Goal: Check status

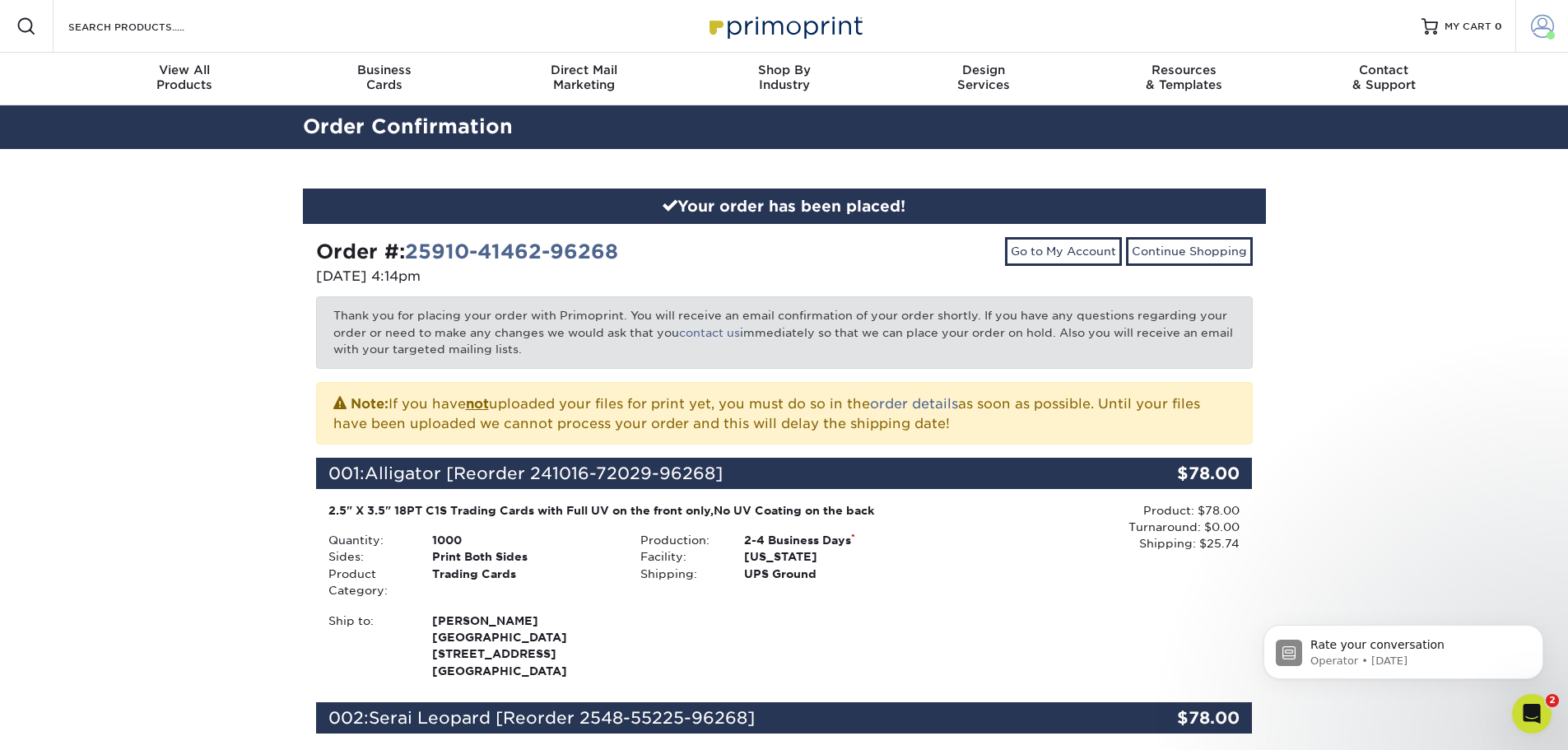
click at [1565, 30] on link "Account" at bounding box center [1542, 26] width 53 height 53
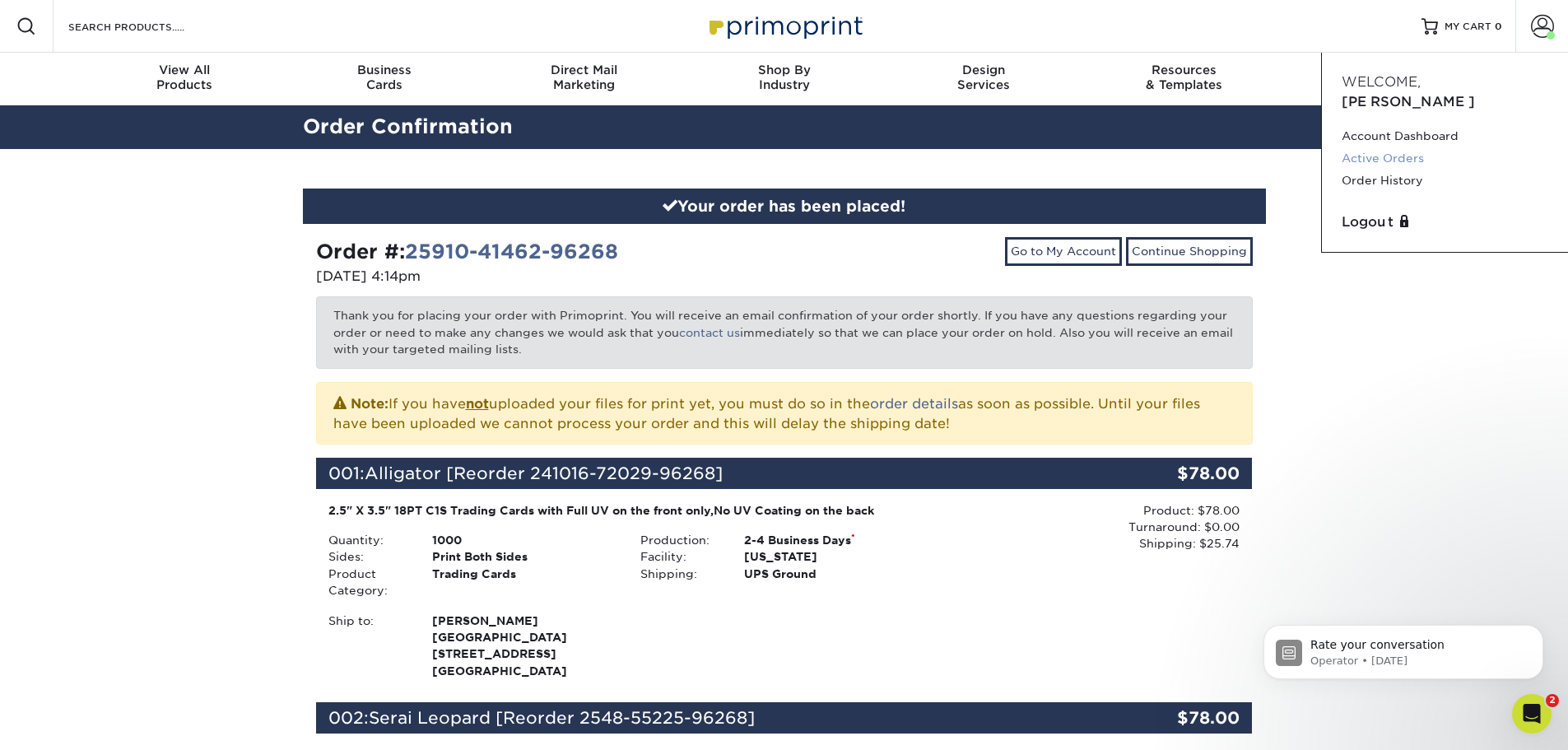
click at [1415, 147] on link "Active Orders" at bounding box center [1445, 158] width 207 height 22
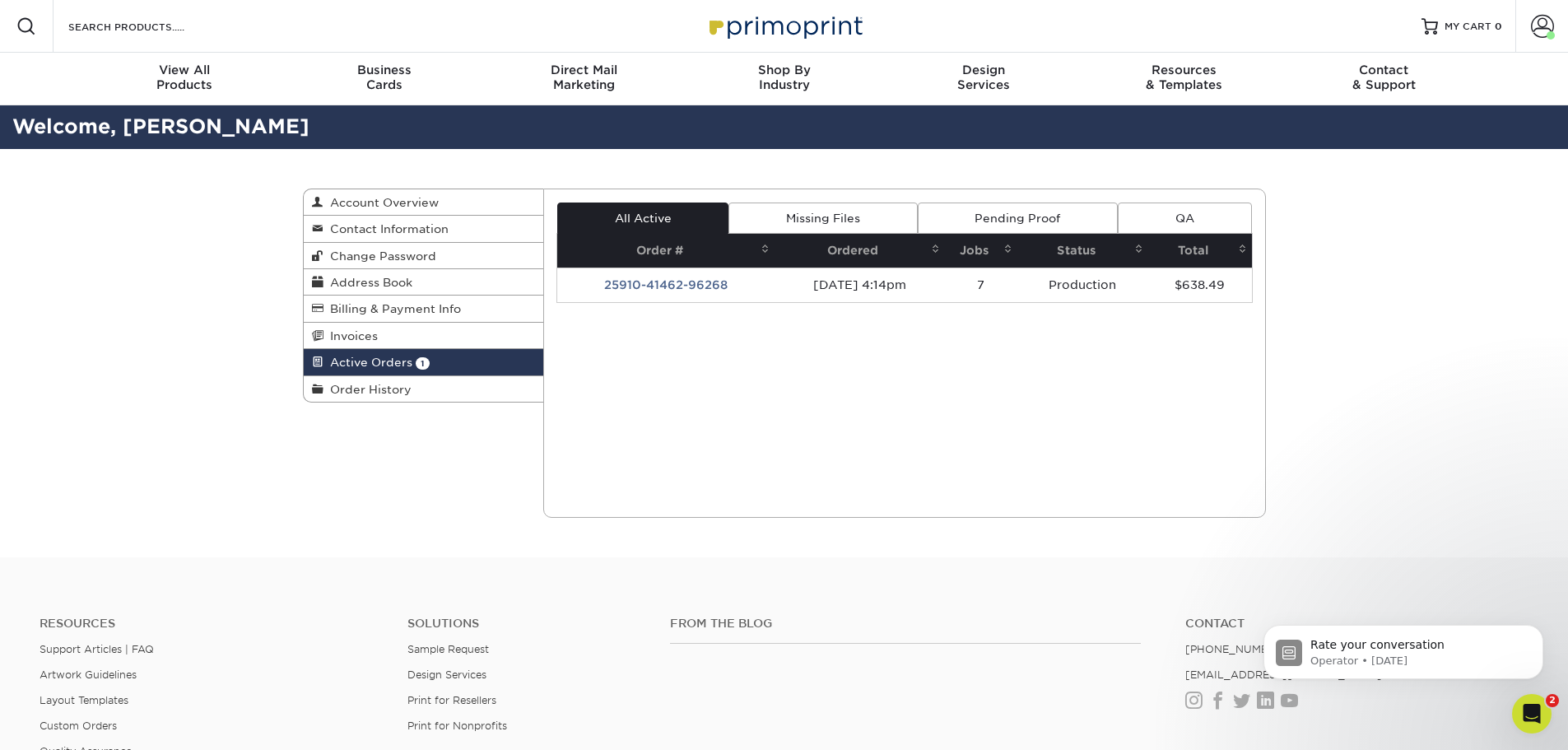
click at [828, 223] on link "Missing Files" at bounding box center [822, 218] width 188 height 32
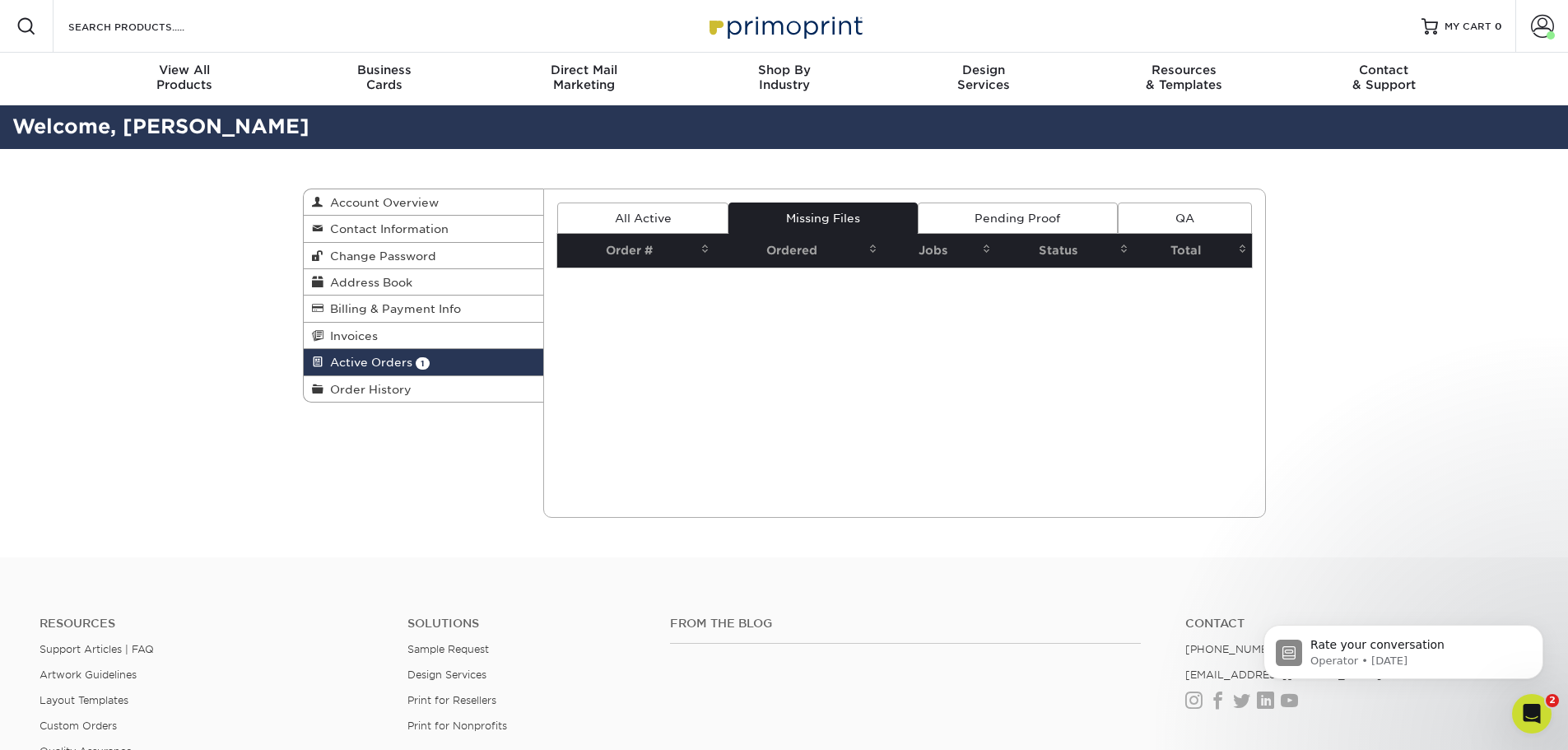
click at [994, 216] on link "Pending Proof" at bounding box center [1018, 218] width 200 height 32
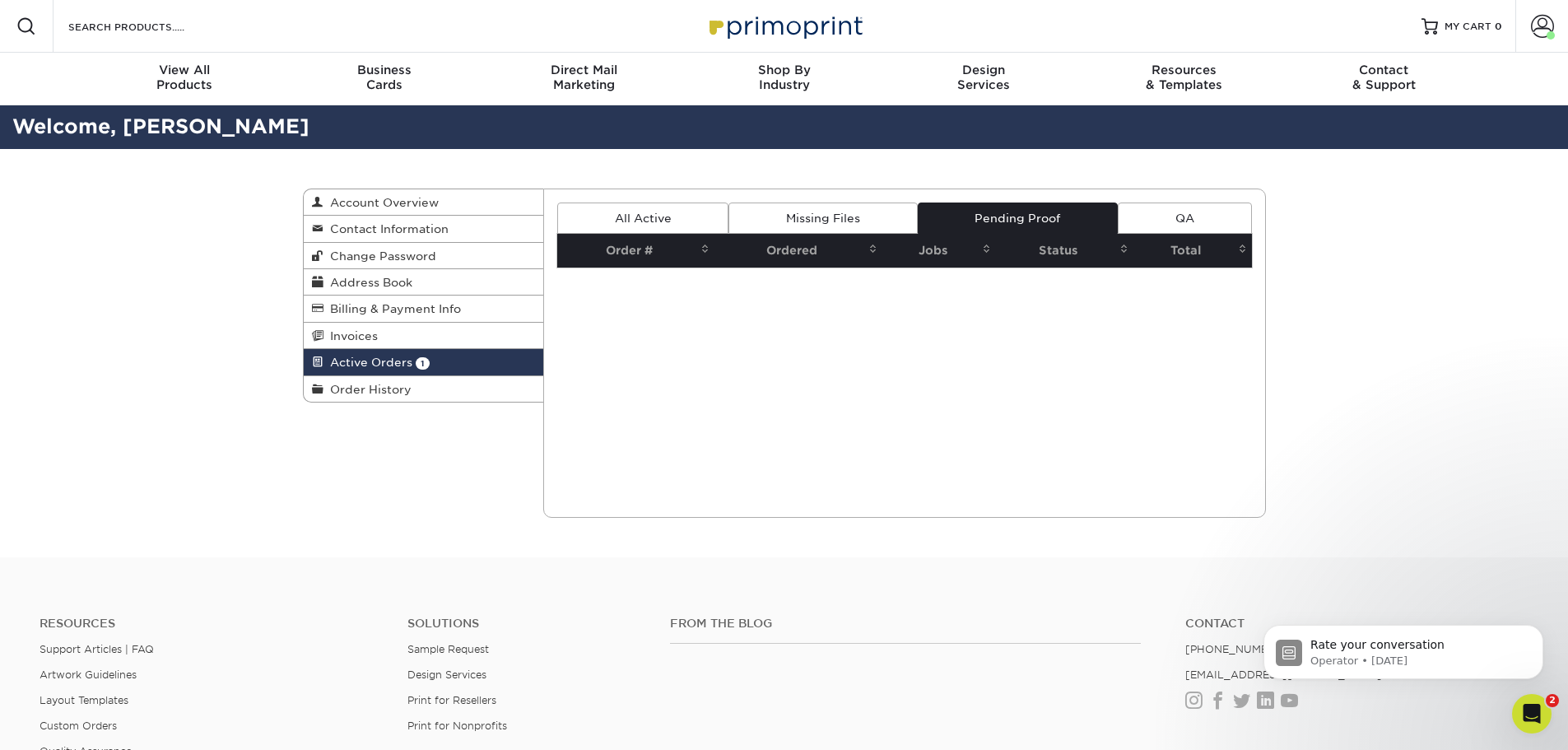
click at [633, 213] on link "All Active" at bounding box center [642, 218] width 171 height 32
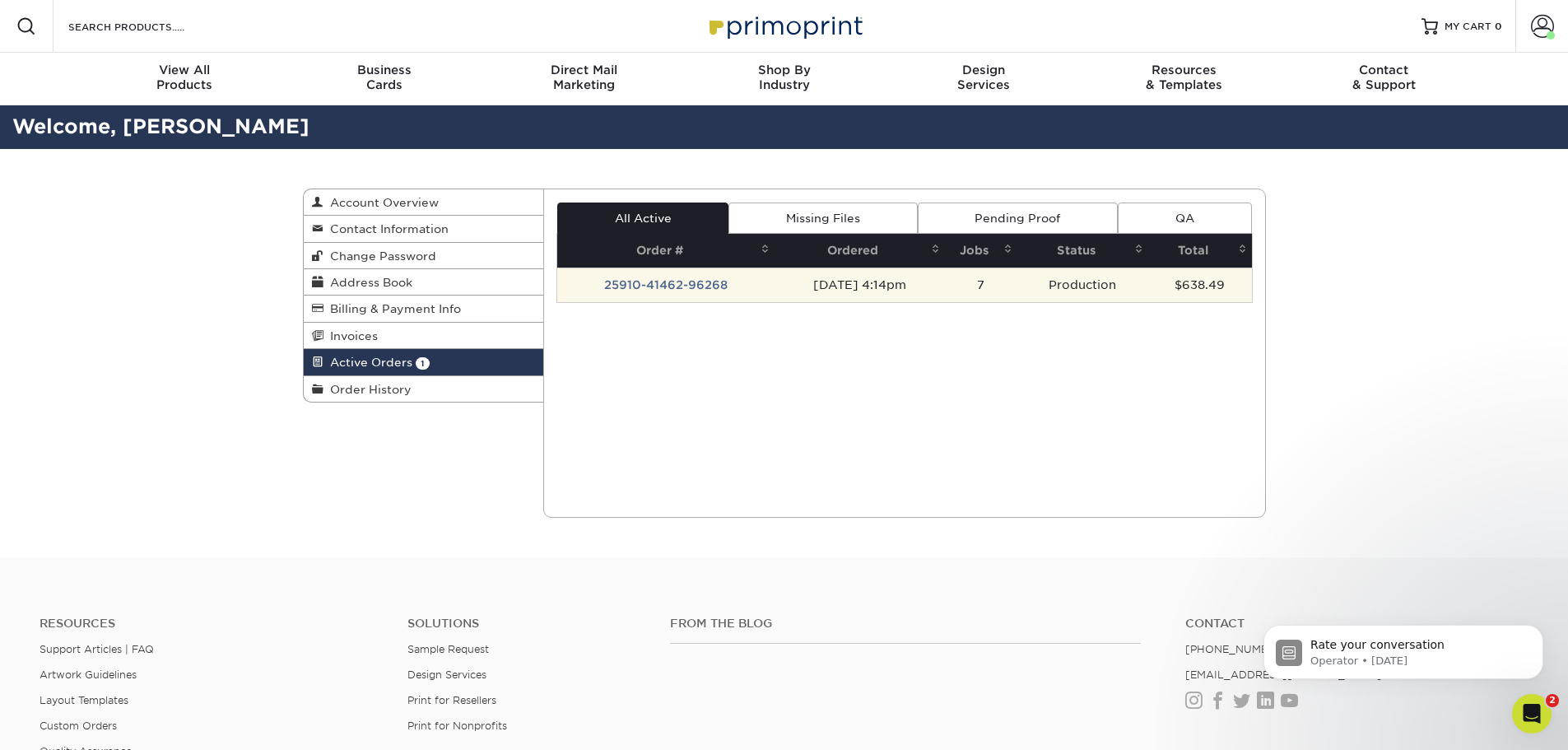
click at [647, 283] on td "25910-41462-96268" at bounding box center [666, 284] width 217 height 34
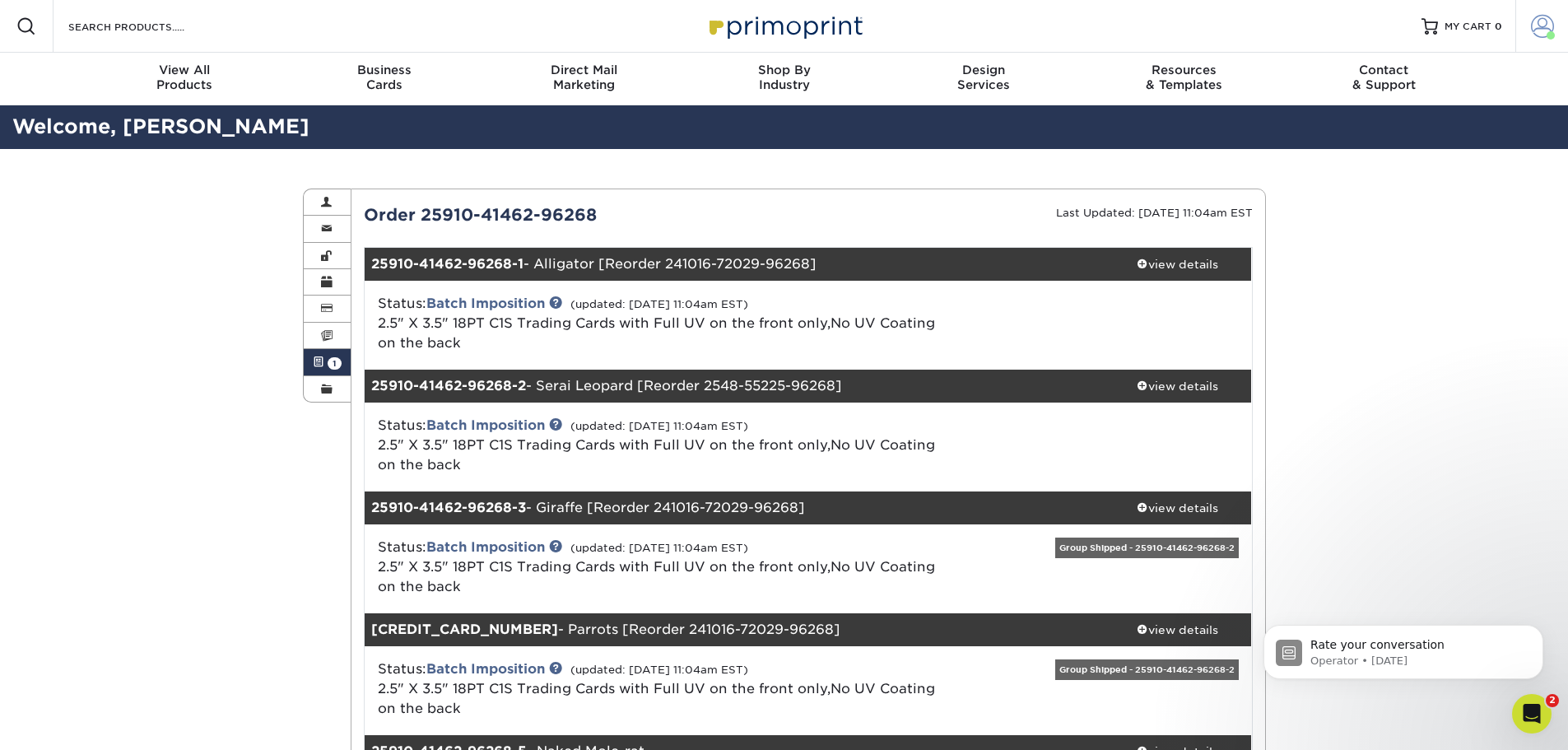
click at [1547, 37] on span at bounding box center [1550, 35] width 8 height 8
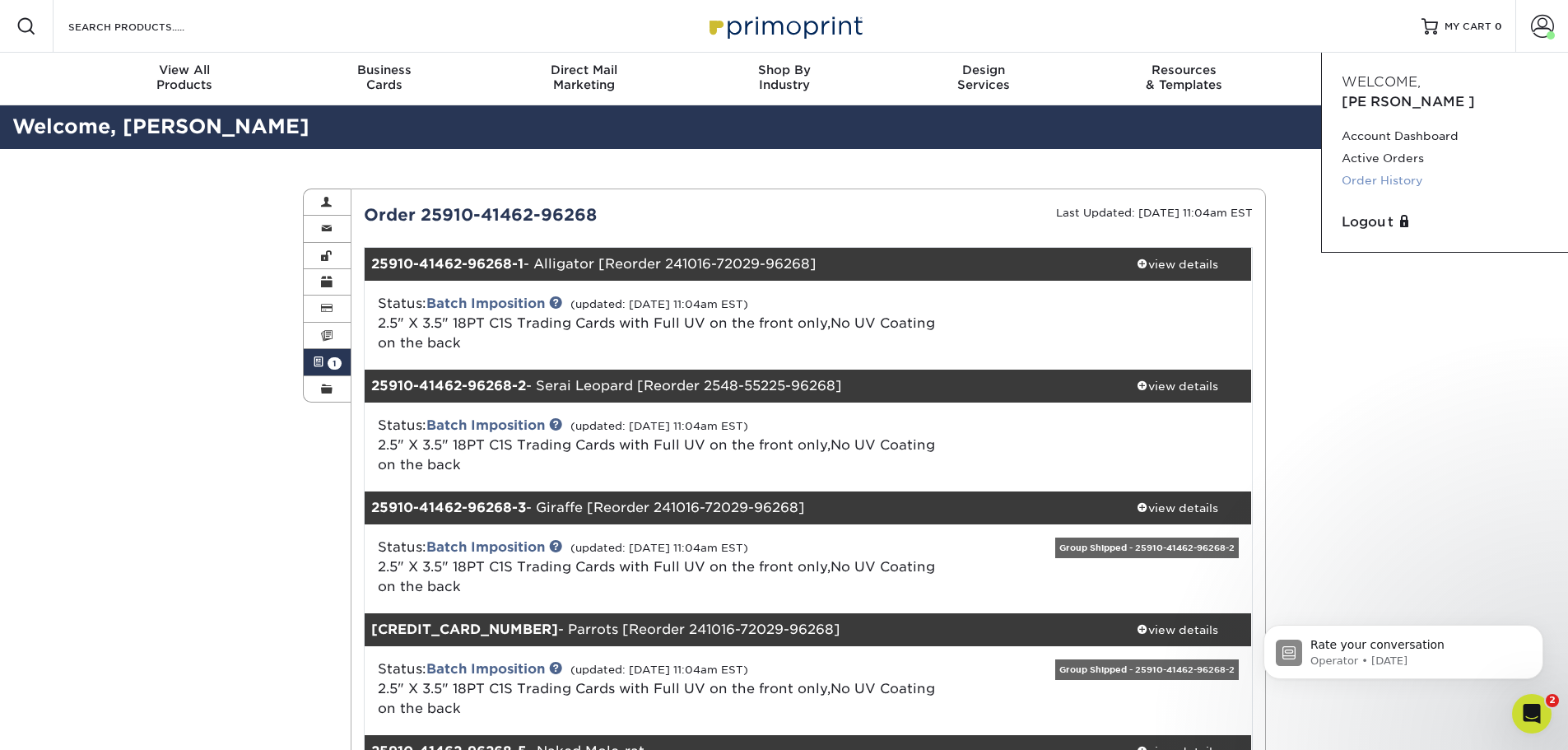
click at [1415, 170] on link "Order History" at bounding box center [1445, 180] width 207 height 22
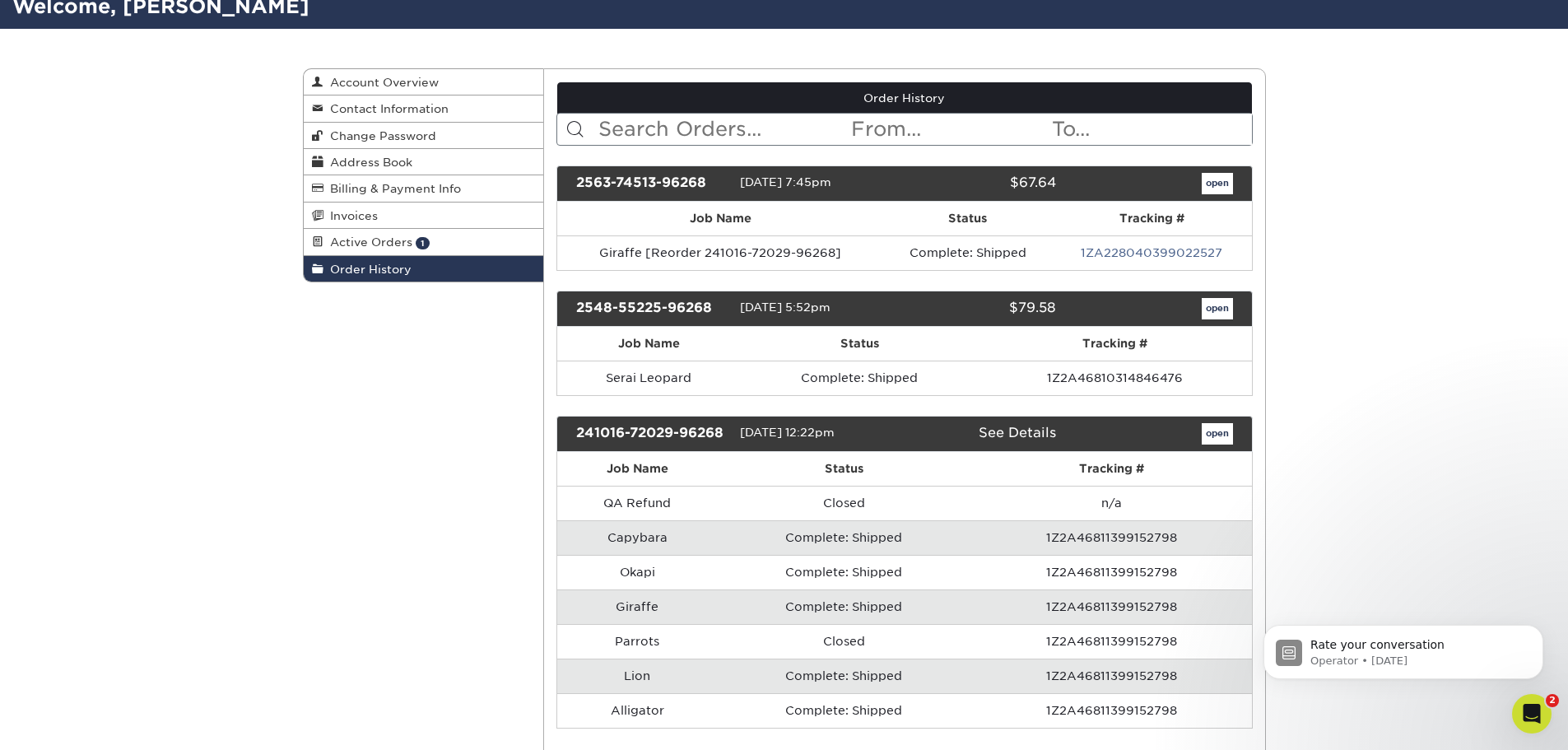
scroll to position [82, 0]
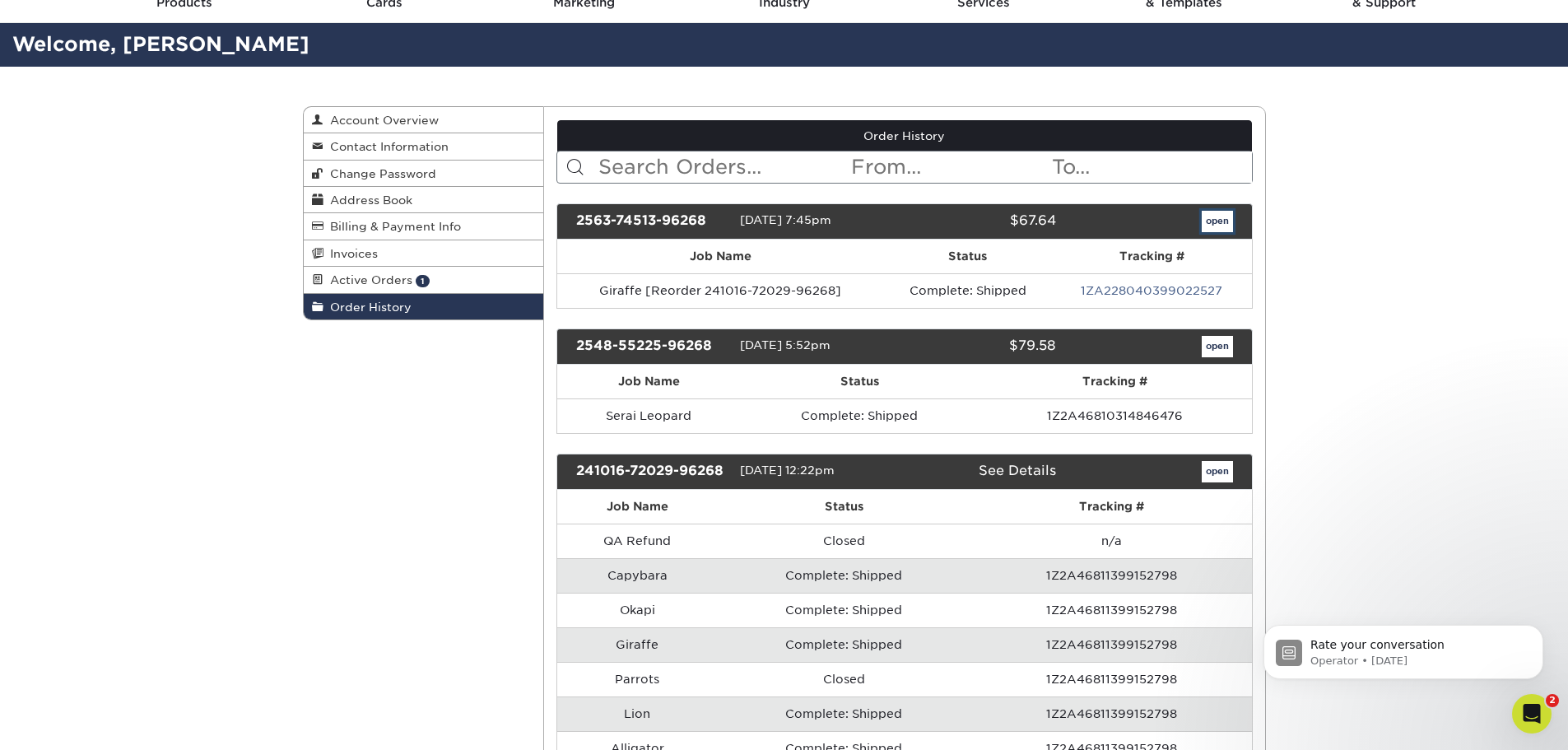
click at [1219, 227] on link "open" at bounding box center [1217, 221] width 32 height 21
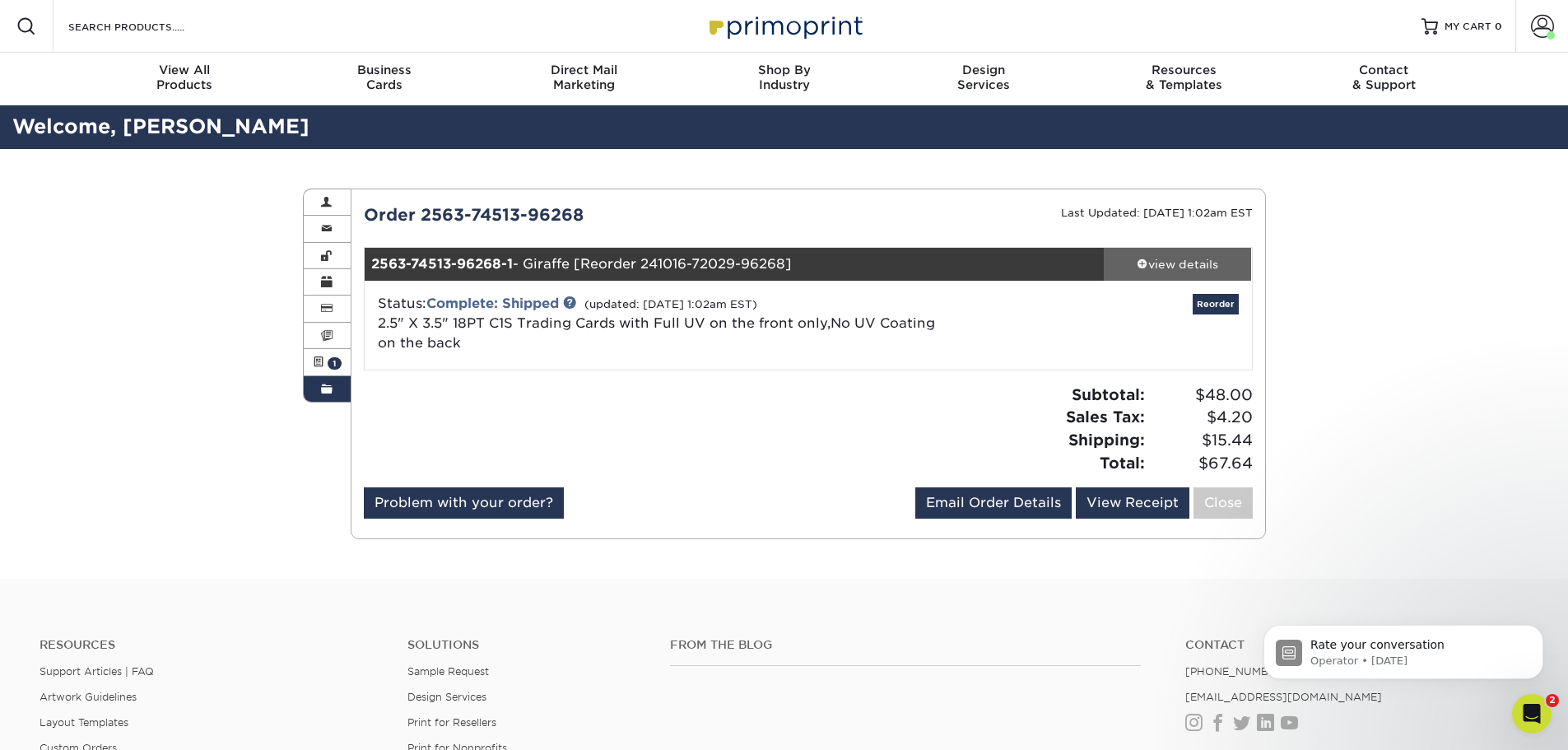
click at [1134, 262] on div "view details" at bounding box center [1178, 264] width 148 height 17
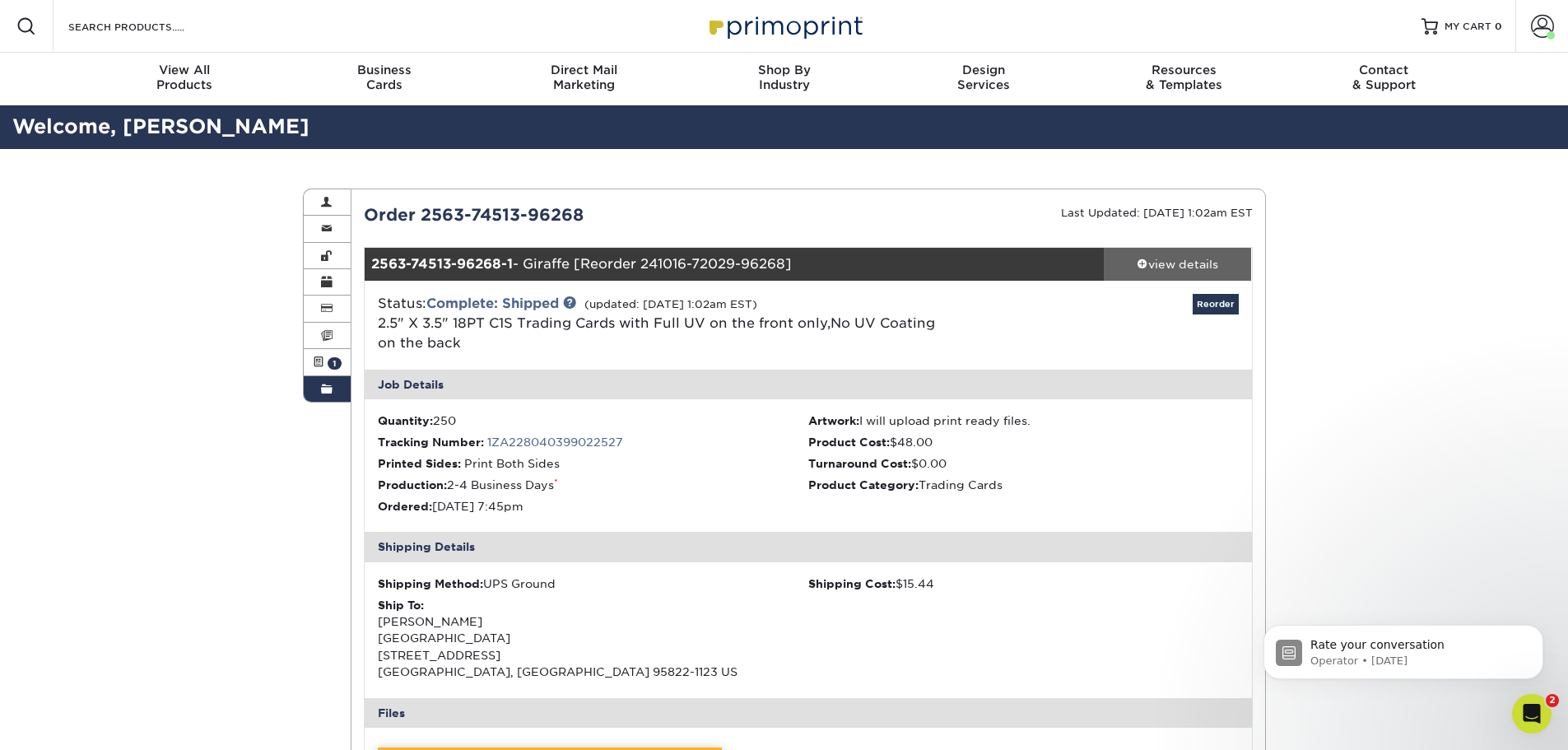
click at [1148, 267] on div "view details" at bounding box center [1178, 264] width 148 height 17
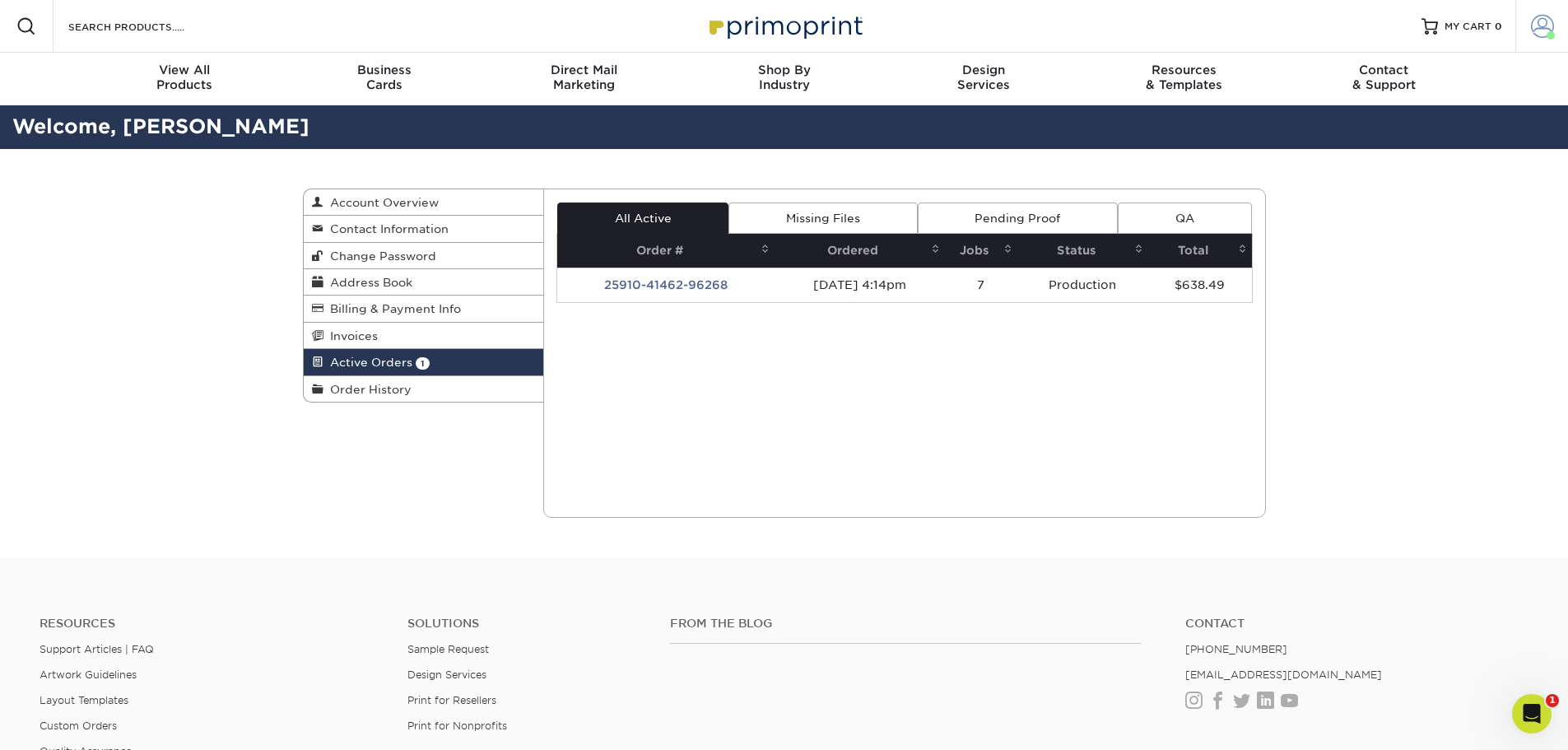
click at [1557, 45] on link "Account" at bounding box center [1542, 26] width 53 height 53
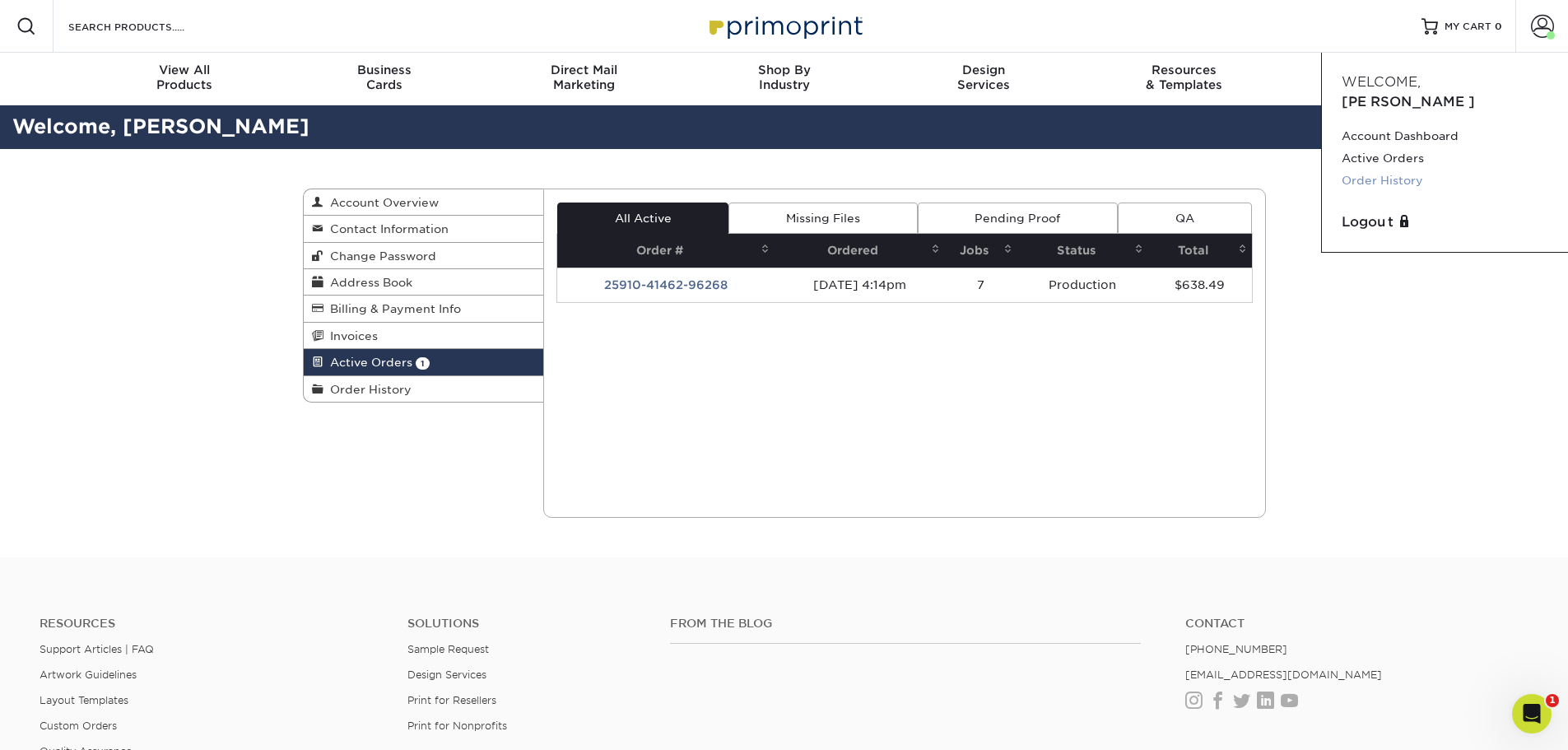
click at [1408, 170] on link "Order History" at bounding box center [1445, 180] width 207 height 22
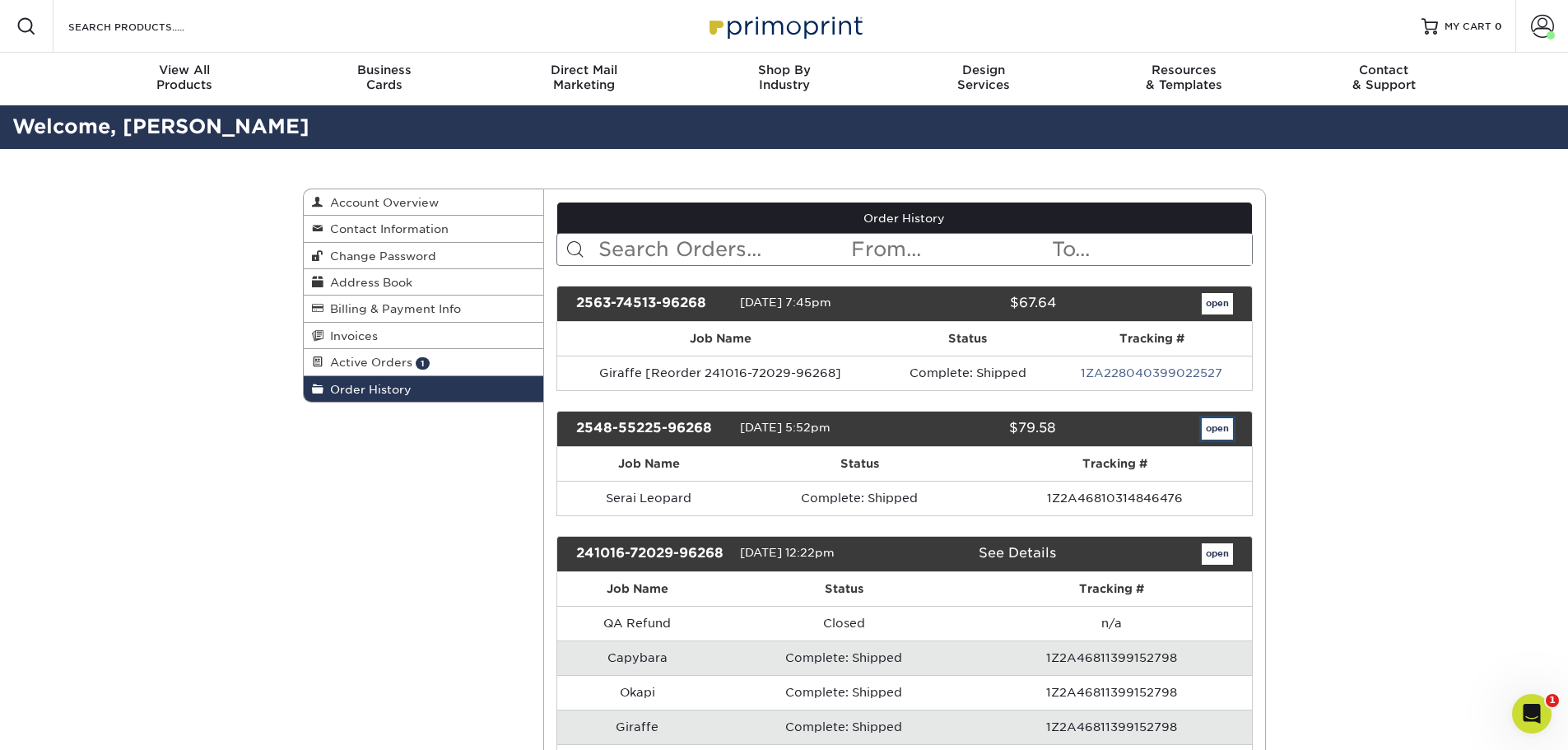
click at [1227, 425] on link "open" at bounding box center [1217, 428] width 32 height 21
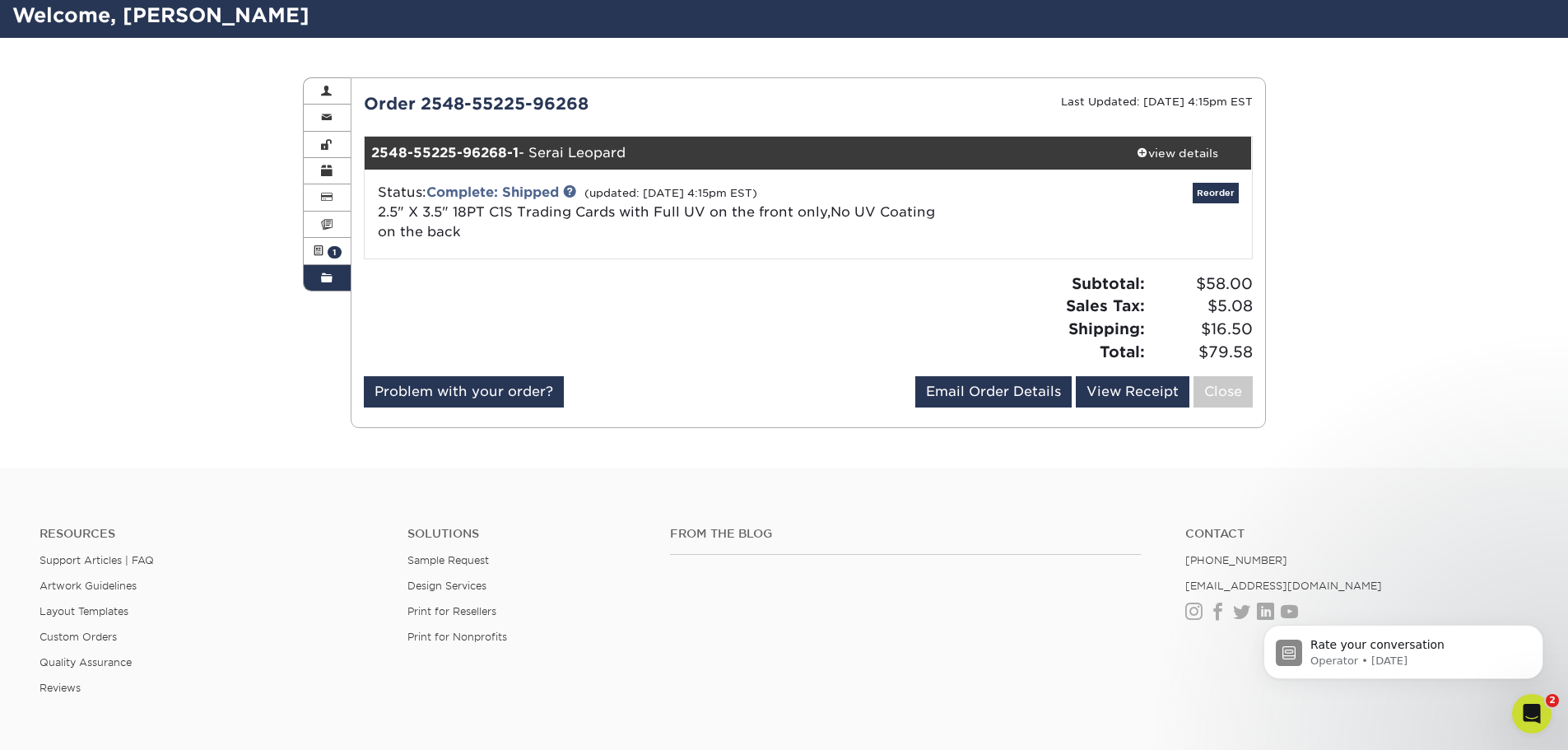
scroll to position [82, 0]
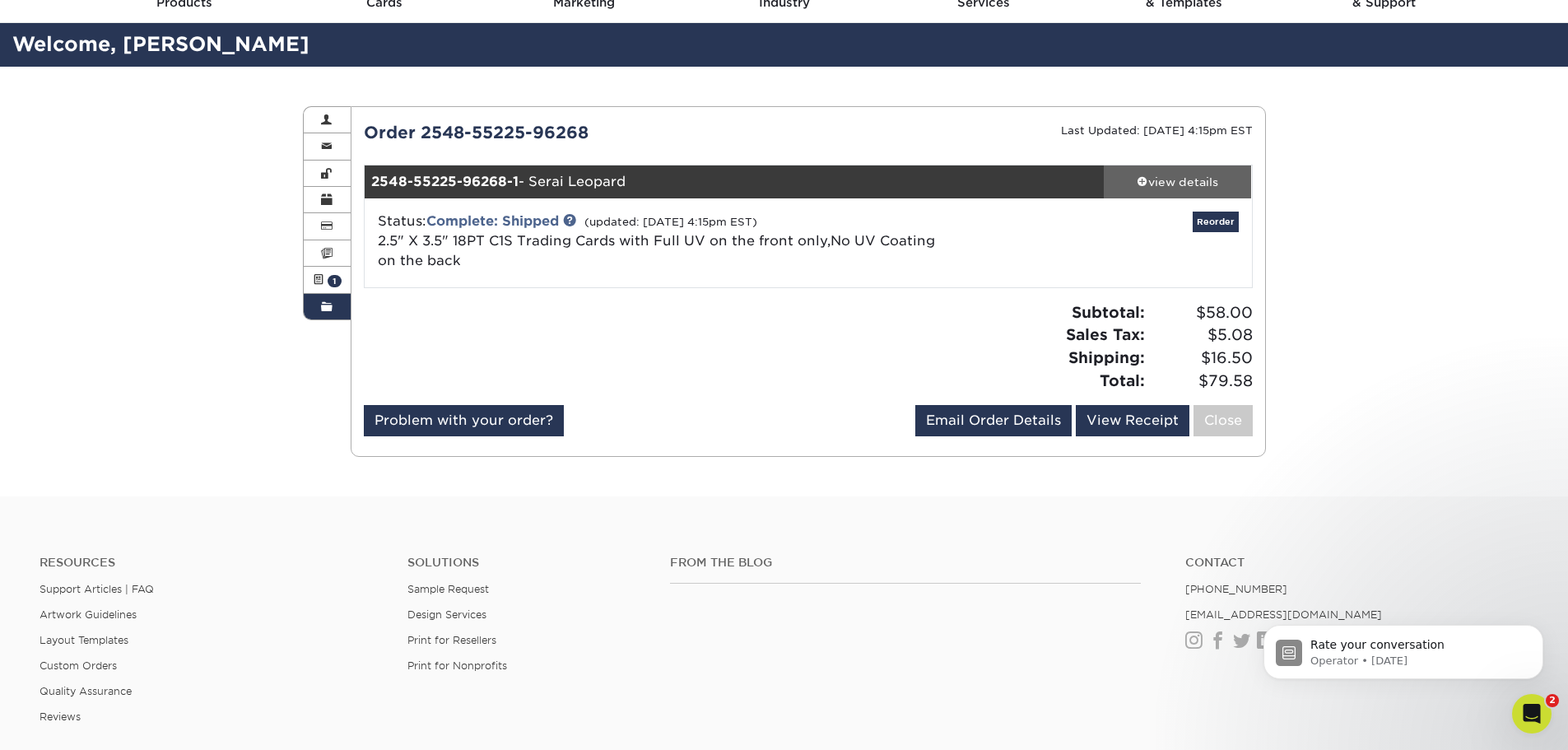
click at [1180, 181] on div "view details" at bounding box center [1178, 181] width 148 height 17
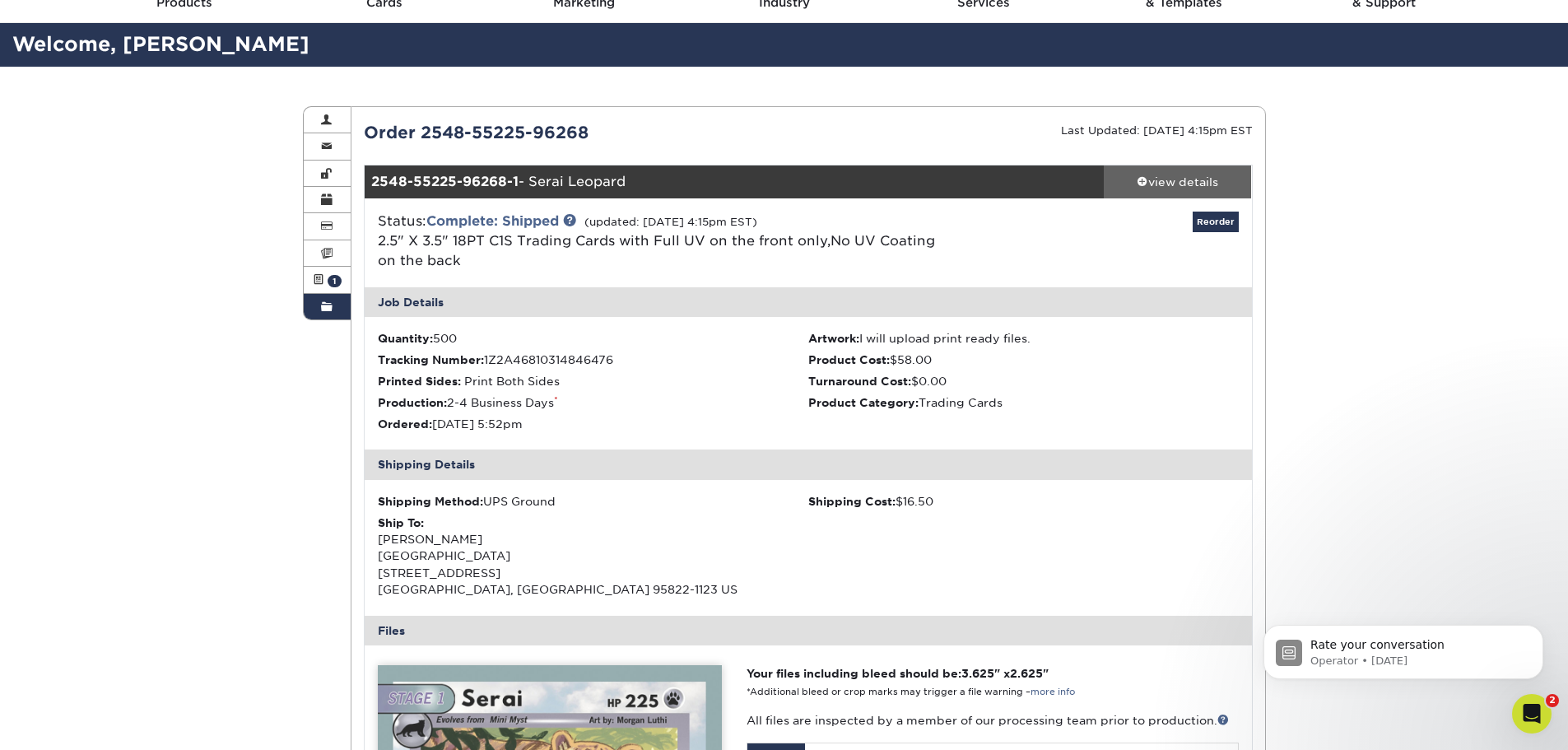
click at [1180, 181] on div "view details" at bounding box center [1178, 181] width 148 height 17
